Goal: Task Accomplishment & Management: Manage account settings

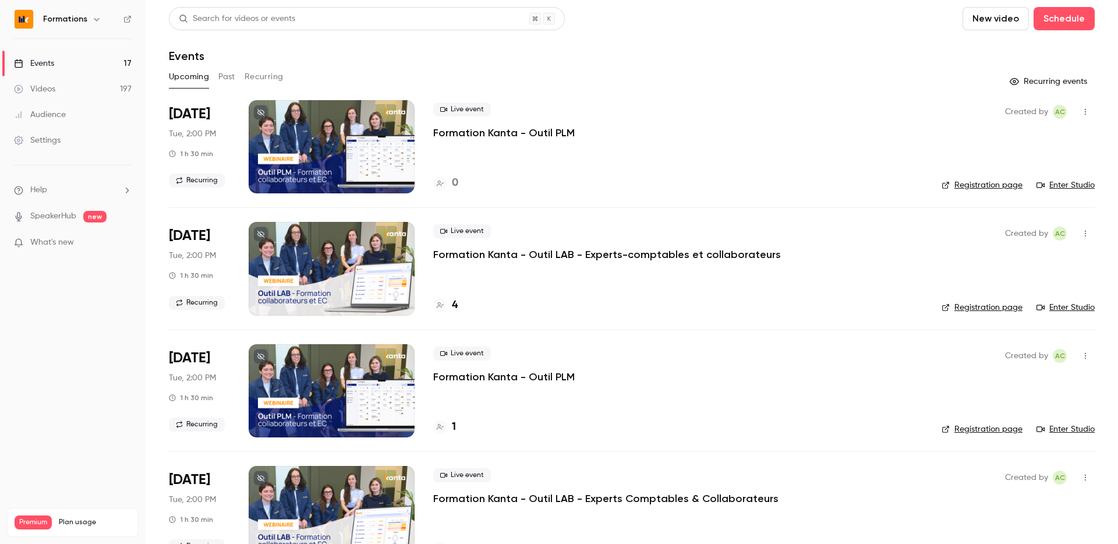
click at [82, 26] on div "Formations" at bounding box center [78, 19] width 71 height 14
click at [83, 22] on h6 "Formations" at bounding box center [65, 19] width 44 height 12
click at [97, 20] on icon "button" at bounding box center [96, 19] width 9 height 9
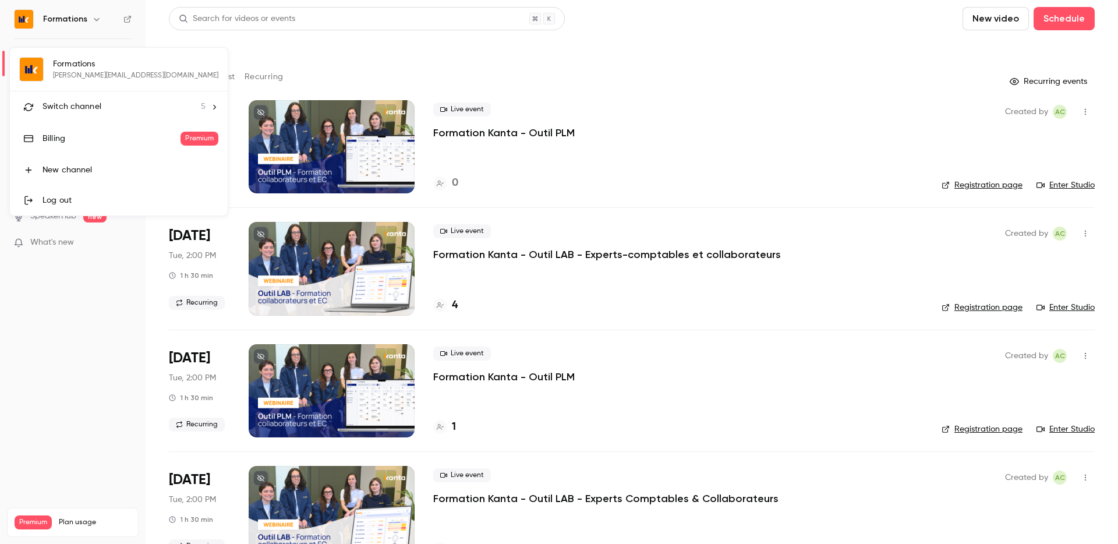
click at [80, 103] on span "Switch channel" at bounding box center [71, 107] width 59 height 12
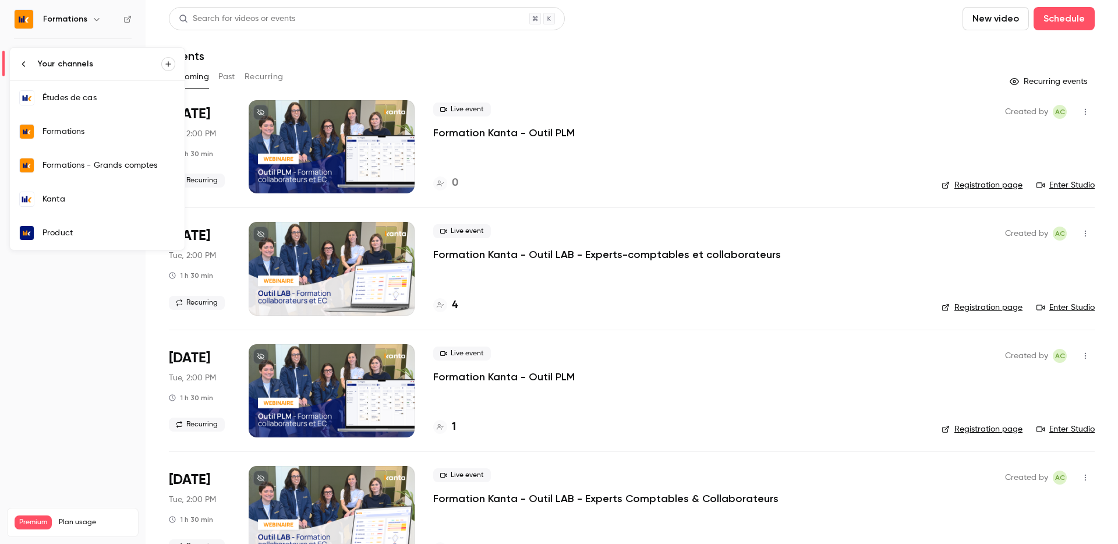
click at [94, 200] on div "Kanta" at bounding box center [108, 199] width 133 height 12
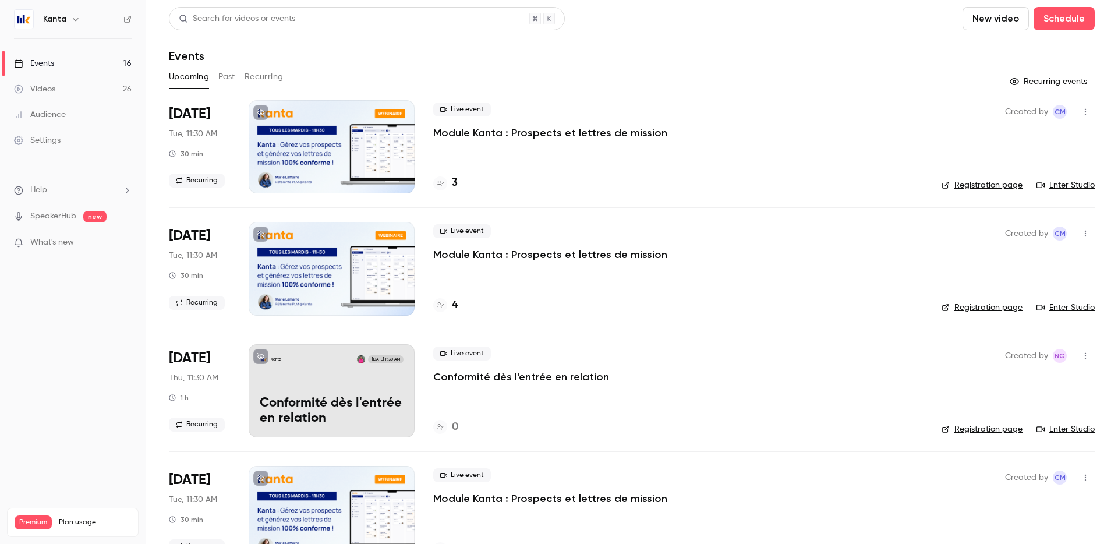
click at [1068, 182] on link "Enter Studio" at bounding box center [1065, 185] width 58 height 12
click at [781, 159] on div "Live event Module Kanta : Prospects et lettres de mission 3" at bounding box center [678, 146] width 490 height 93
click at [1073, 183] on link "Enter Studio" at bounding box center [1065, 185] width 58 height 12
click at [579, 165] on div "Live event Module Kanta : Prospects et lettres de mission 3" at bounding box center [678, 146] width 490 height 93
click at [359, 123] on div at bounding box center [332, 146] width 166 height 93
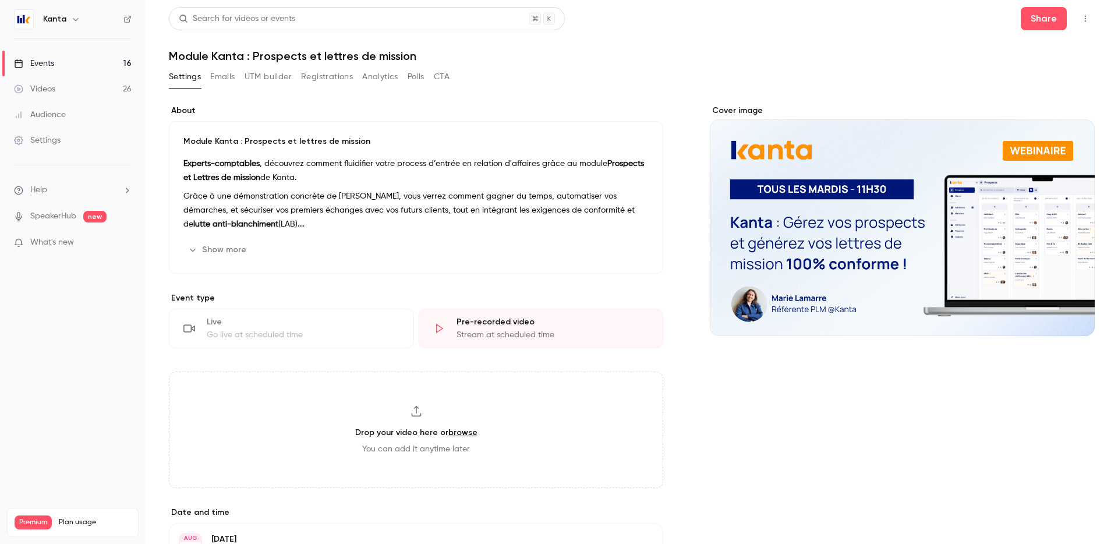
click at [515, 324] on div "Pre-recorded video" at bounding box center [552, 322] width 193 height 12
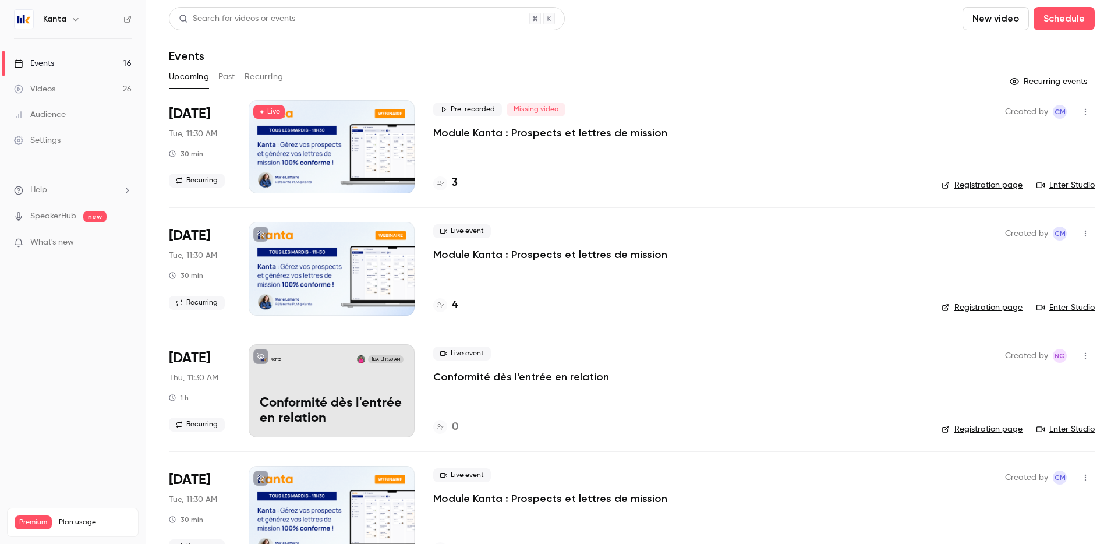
click at [462, 137] on p "Module Kanta : Prospects et lettres de mission" at bounding box center [550, 133] width 234 height 14
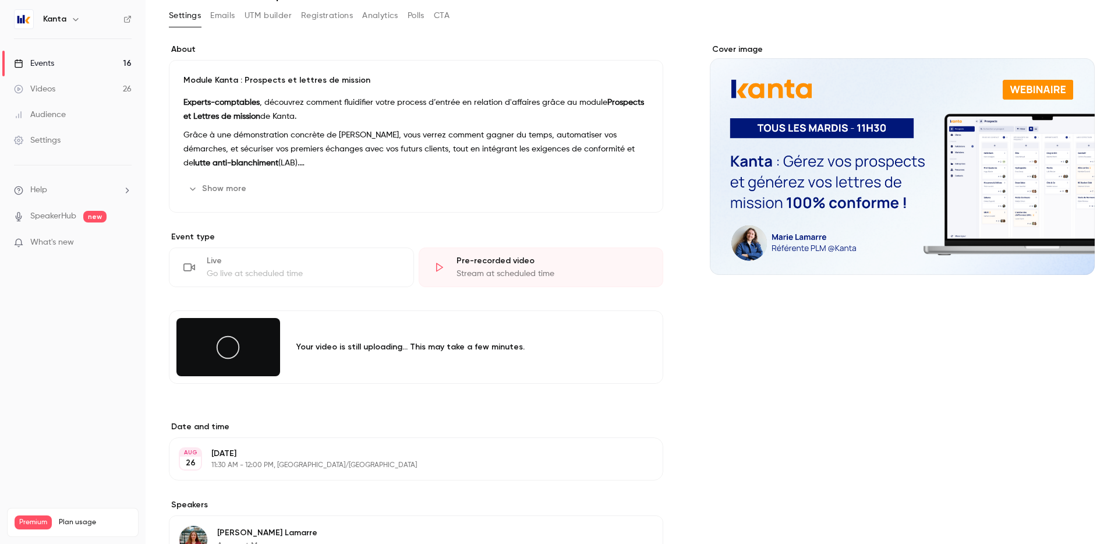
scroll to position [73, 0]
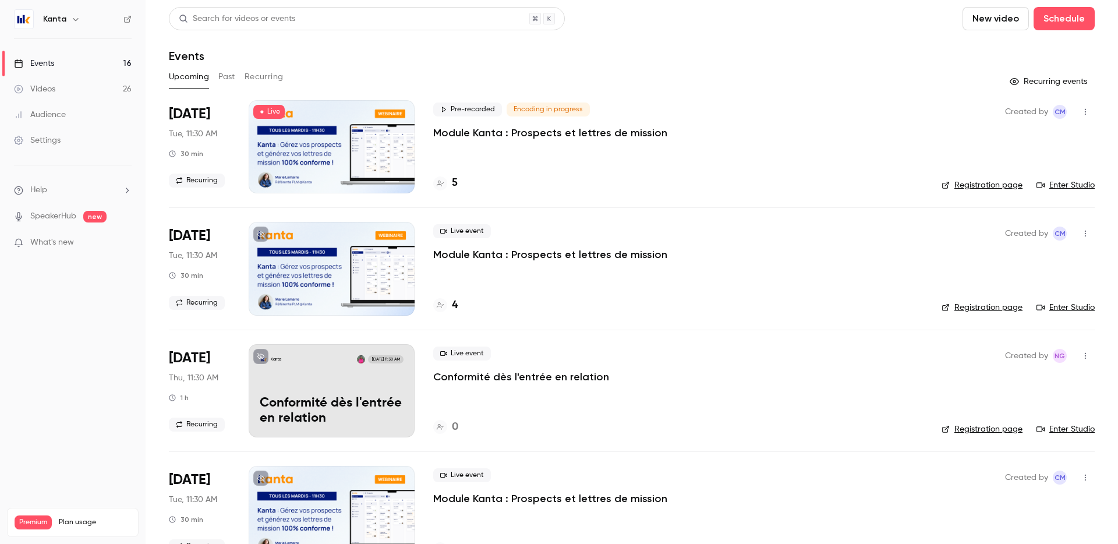
click at [528, 122] on div "Pre-recorded Encoding in progress Module Kanta : Prospects et lettres de mission" at bounding box center [678, 120] width 490 height 37
click at [527, 159] on div "Pre-recorded Encoding in progress Module Kanta : Prospects et lettres de missio…" at bounding box center [678, 146] width 490 height 93
click at [531, 126] on p "Module Kanta : Prospects et lettres de mission" at bounding box center [550, 133] width 234 height 14
click at [1065, 184] on link "Enter Studio" at bounding box center [1065, 185] width 58 height 12
click at [566, 154] on div "Pre-recorded Encoding in progress Module Kanta : Prospects et lettres de missio…" at bounding box center [678, 146] width 490 height 93
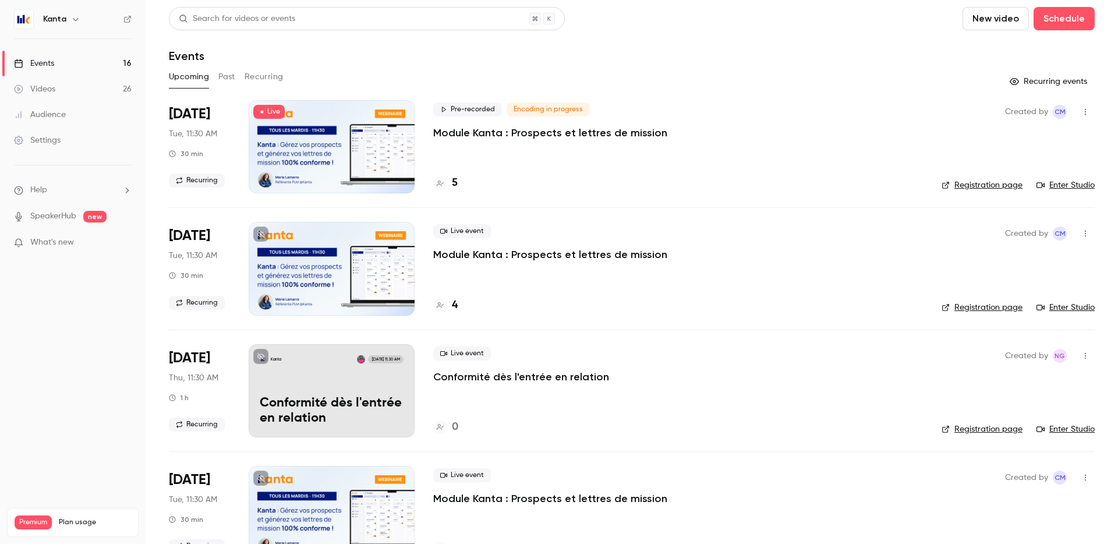
click at [550, 119] on div "Pre-recorded Encoding in progress Module Kanta : Prospects et lettres de mission" at bounding box center [678, 120] width 490 height 37
click at [550, 129] on p "Module Kanta : Prospects et lettres de mission" at bounding box center [550, 133] width 234 height 14
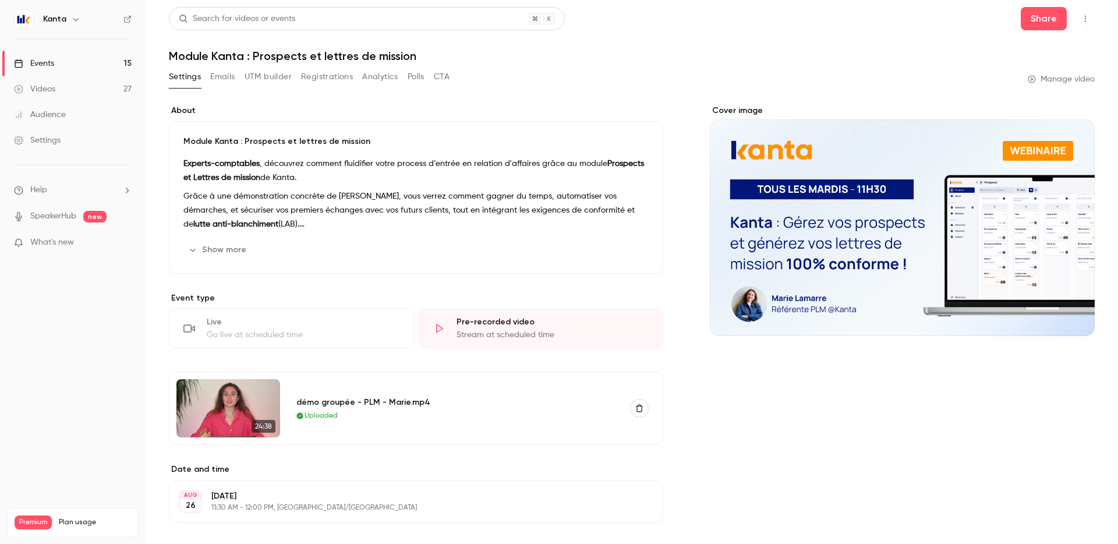
click at [223, 76] on button "Emails" at bounding box center [222, 77] width 24 height 19
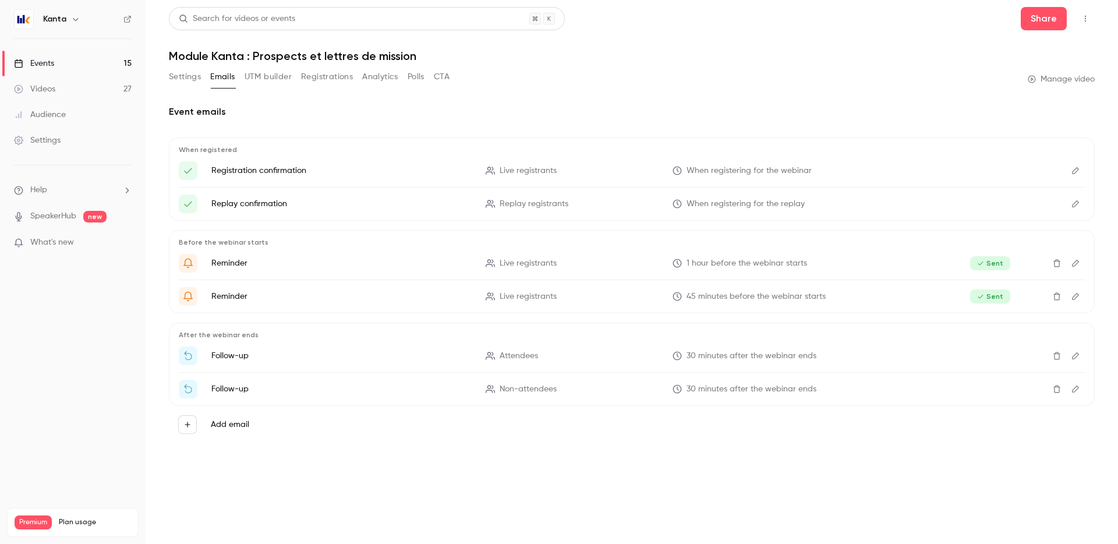
click at [182, 76] on button "Settings" at bounding box center [185, 77] width 32 height 19
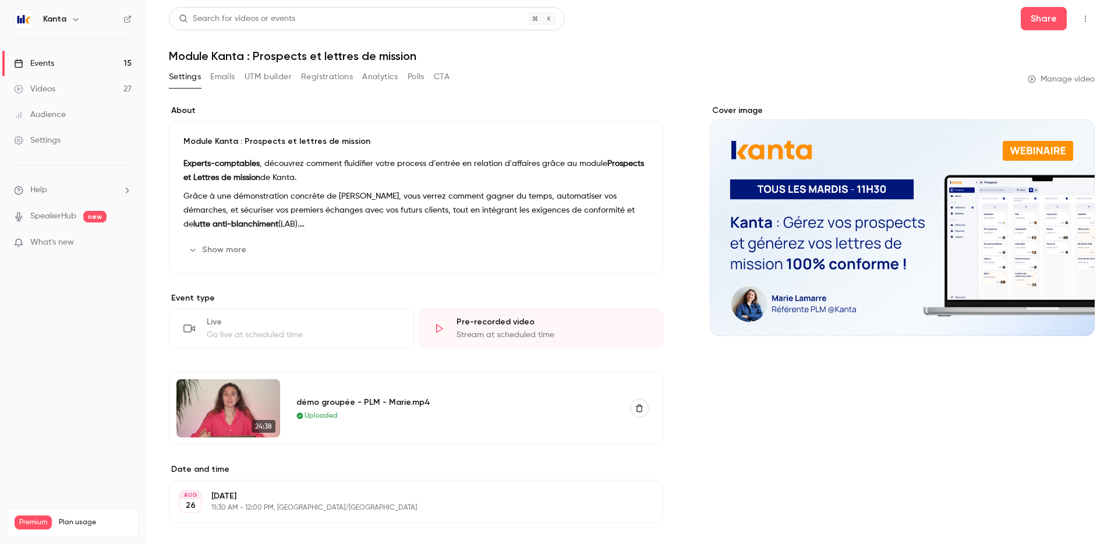
click at [1090, 17] on button "button" at bounding box center [1085, 18] width 19 height 19
click at [952, 26] on div at bounding box center [559, 272] width 1118 height 544
click at [1044, 19] on button "Share" at bounding box center [1043, 18] width 46 height 23
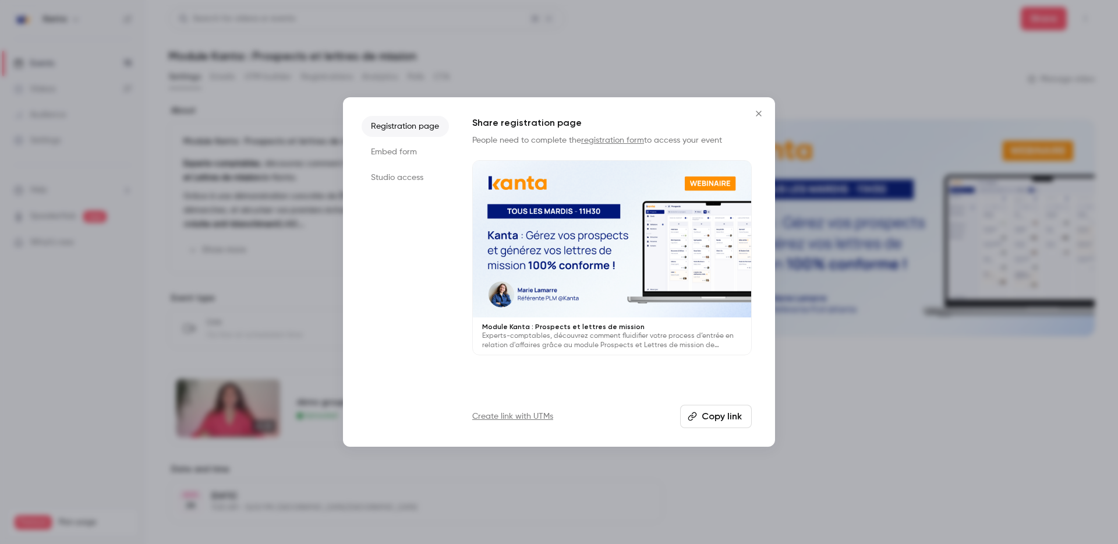
click at [756, 109] on icon "Close" at bounding box center [758, 113] width 14 height 9
